Goal: Find specific page/section

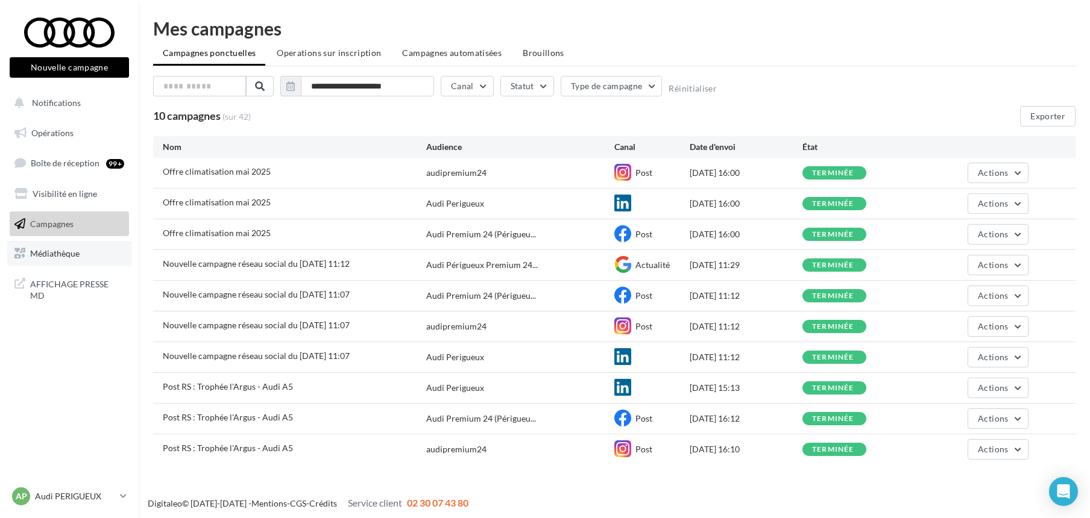
click at [68, 253] on span "Médiathèque" at bounding box center [54, 253] width 49 height 10
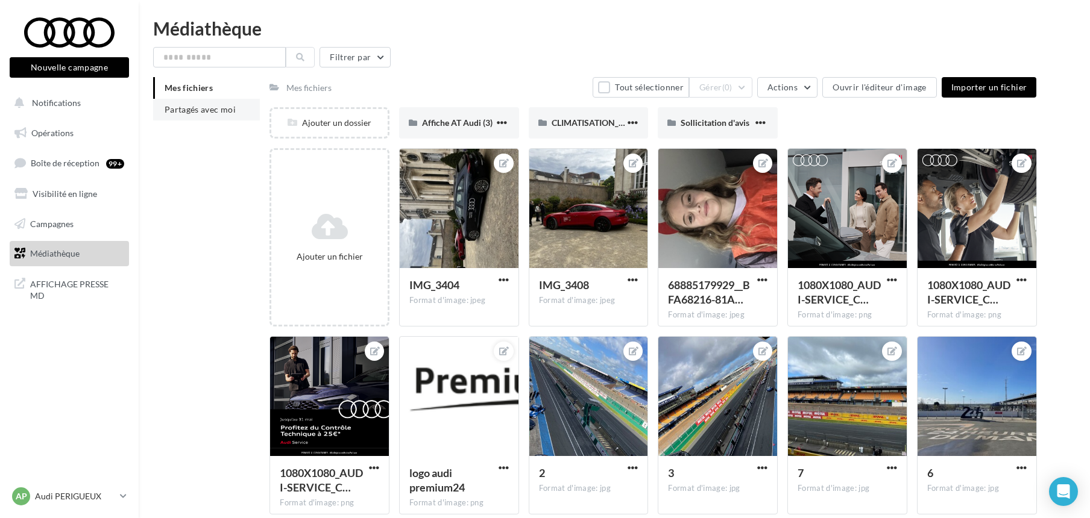
click at [187, 112] on span "Partagés avec moi" at bounding box center [200, 109] width 71 height 10
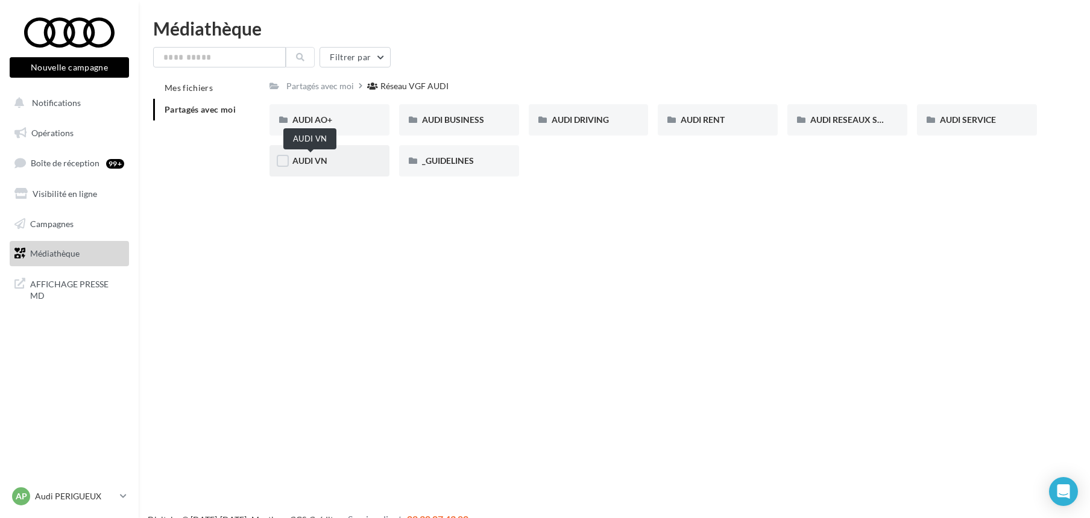
click at [319, 157] on span "AUDI VN" at bounding box center [309, 161] width 35 height 10
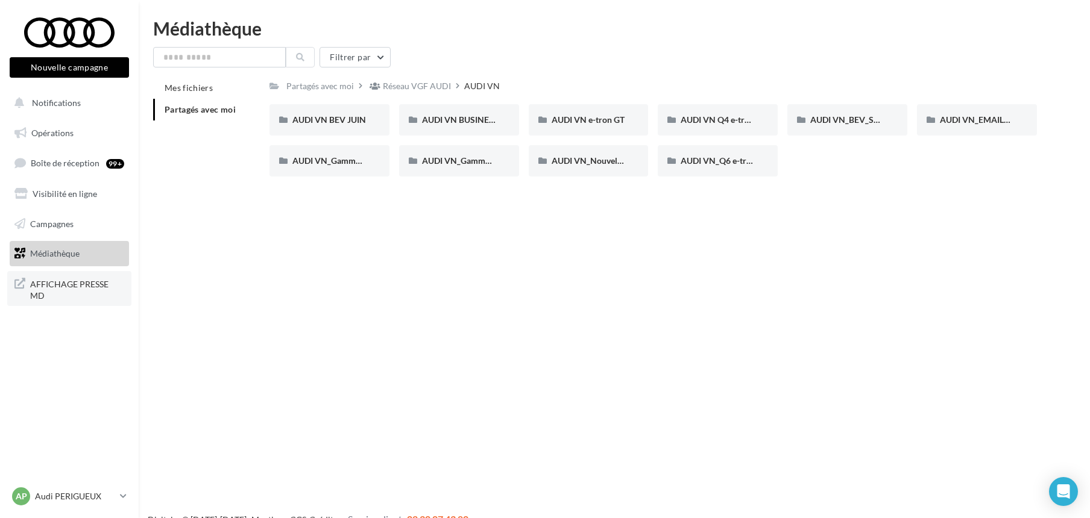
click at [65, 284] on span "AFFICHAGE PRESSE MD" at bounding box center [77, 289] width 94 height 26
click at [51, 491] on p "Audi PERIGUEUX" at bounding box center [75, 497] width 80 height 12
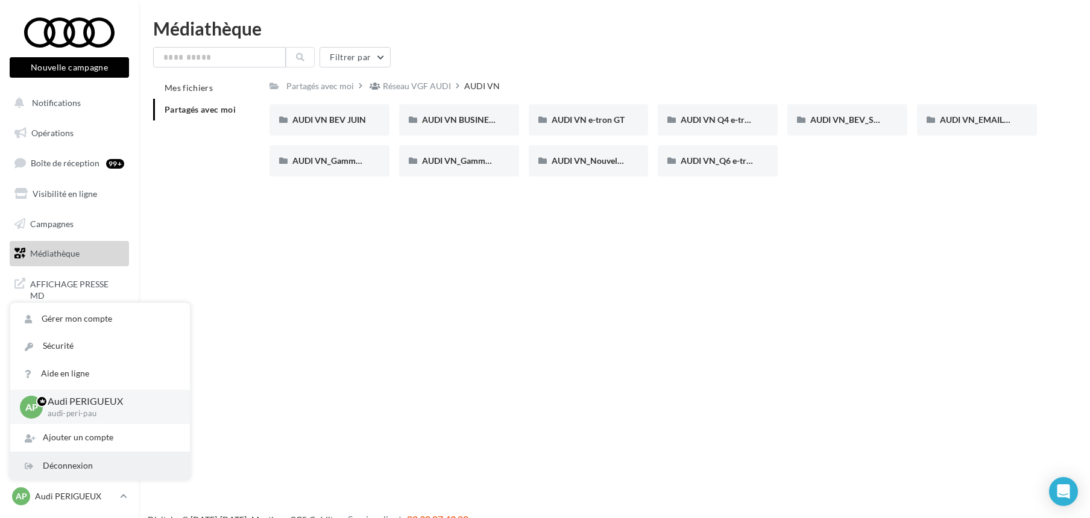
click at [65, 468] on div "Déconnexion" at bounding box center [100, 466] width 180 height 27
